Goal: Task Accomplishment & Management: Manage account settings

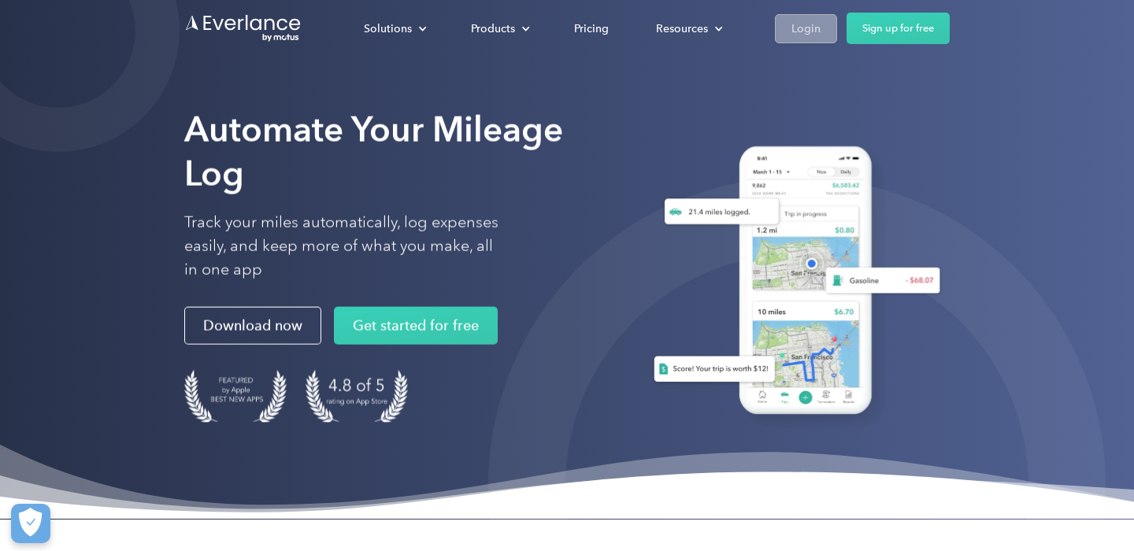
click at [813, 21] on div "Login" at bounding box center [806, 29] width 29 height 20
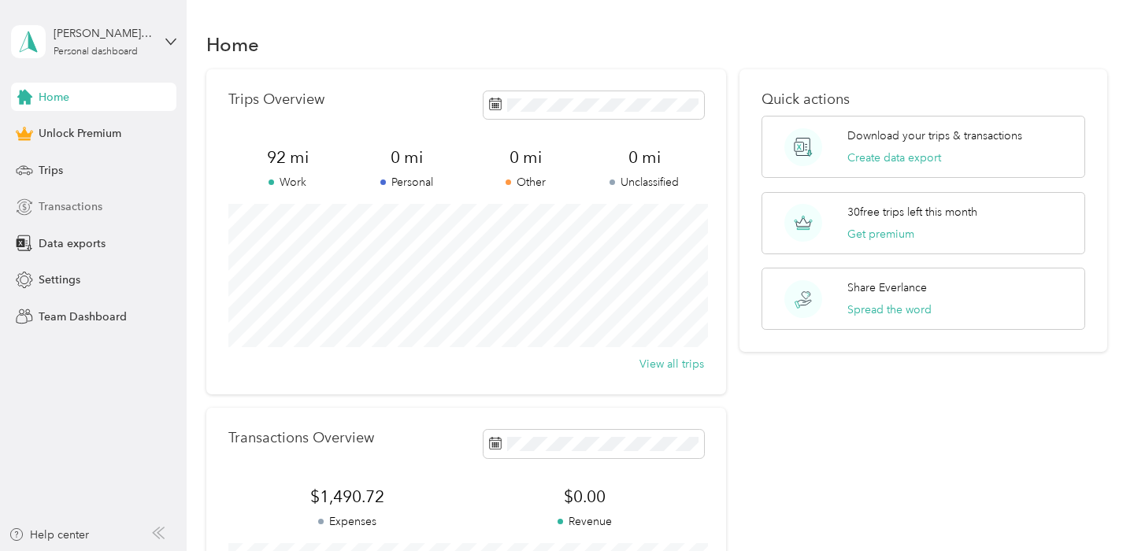
click at [28, 206] on icon at bounding box center [24, 207] width 17 height 17
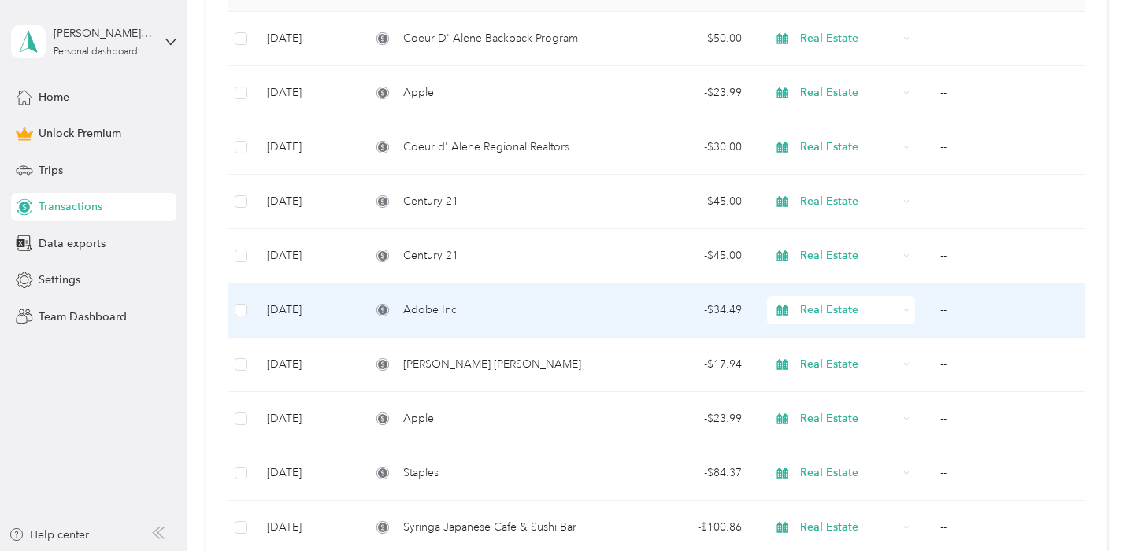
scroll to position [270, 0]
